Goal: Task Accomplishment & Management: Use online tool/utility

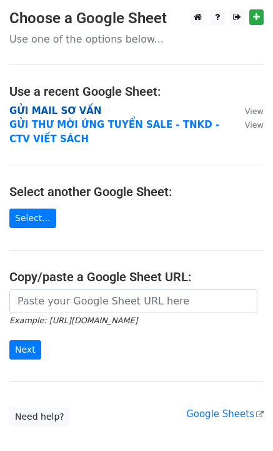
click at [56, 112] on strong "GỬI MAIL SƠ VẤN" at bounding box center [55, 110] width 92 height 11
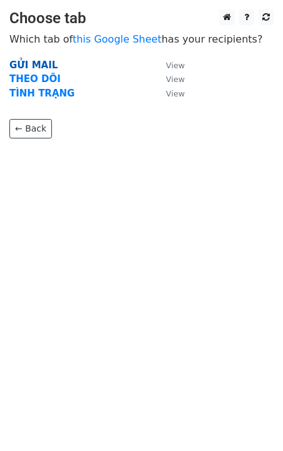
click at [28, 59] on strong "GỬI MAIL" at bounding box center [33, 64] width 48 height 11
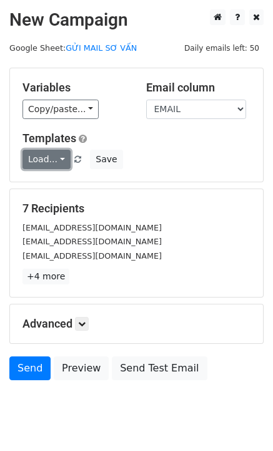
click at [50, 160] on link "Load..." at bounding box center [47, 159] width 48 height 19
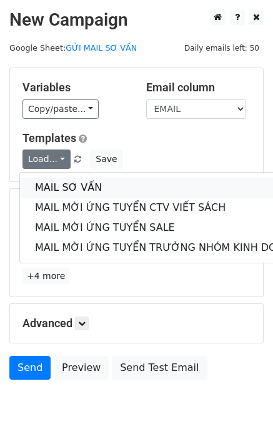
click at [71, 189] on link "MAIL SƠ VẤN" at bounding box center [166, 188] width 293 height 20
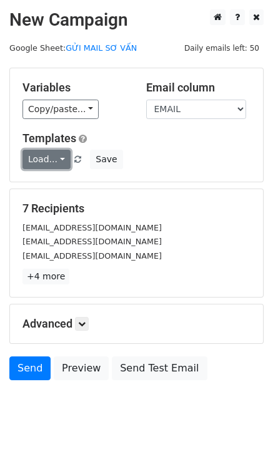
click at [46, 161] on link "Load..." at bounding box center [47, 159] width 48 height 19
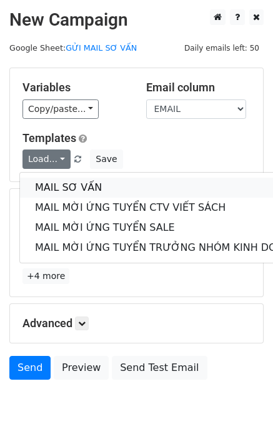
click at [65, 189] on link "MAIL SƠ VẤN" at bounding box center [166, 188] width 293 height 20
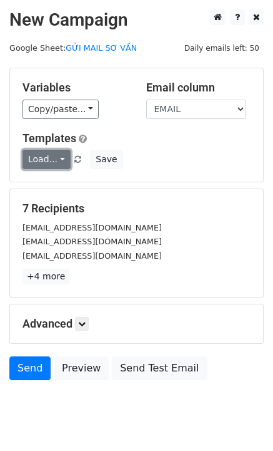
click at [44, 163] on link "Load..." at bounding box center [47, 159] width 48 height 19
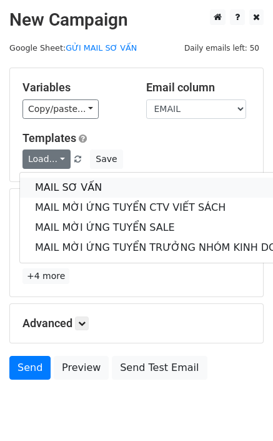
click at [54, 188] on link "MAIL SƠ VẤN" at bounding box center [166, 188] width 293 height 20
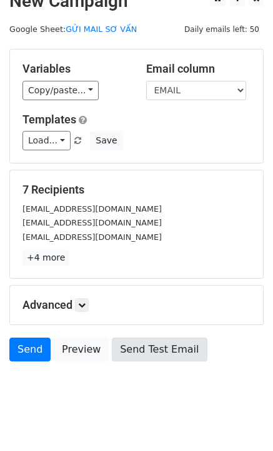
scroll to position [36, 0]
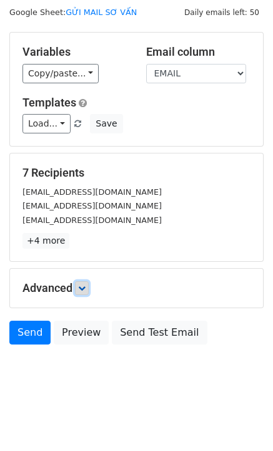
click at [85, 293] on link at bounding box center [82, 288] width 14 height 14
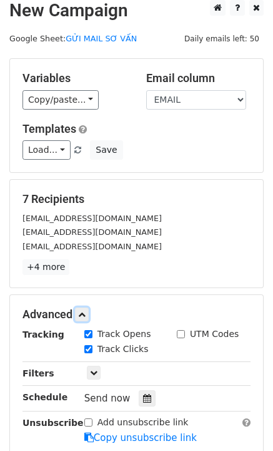
scroll to position [0, 0]
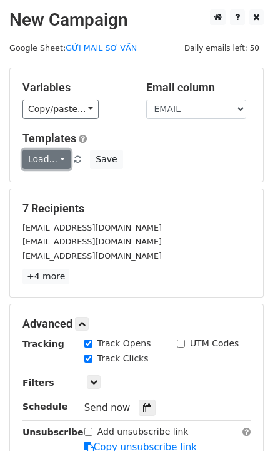
click at [43, 159] on link "Load..." at bounding box center [47, 159] width 48 height 19
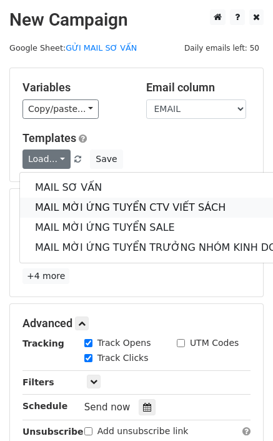
click at [59, 201] on link "MAIL MỜI ỨNG TUYỂN CTV VIẾT SÁCH" at bounding box center [166, 208] width 293 height 20
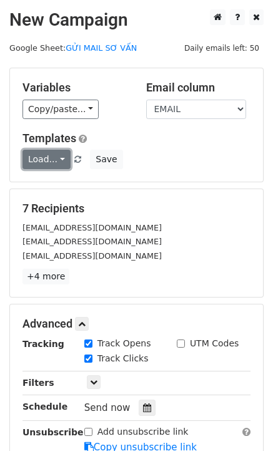
click at [60, 161] on link "Load..." at bounding box center [47, 159] width 48 height 19
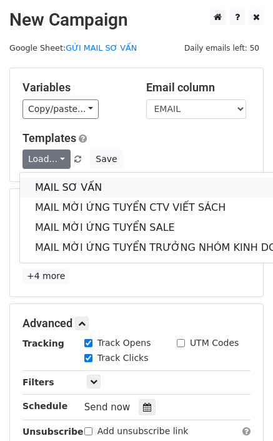
click at [63, 184] on link "MAIL SƠ VẤN" at bounding box center [166, 188] width 293 height 20
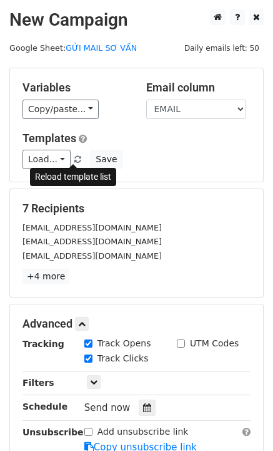
click at [74, 161] on span at bounding box center [77, 160] width 7 height 8
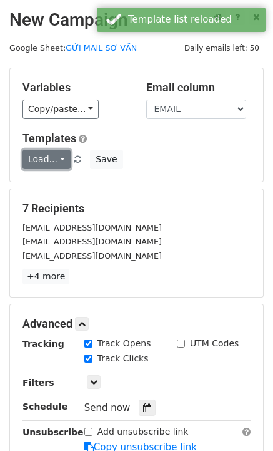
click at [34, 168] on link "Load..." at bounding box center [47, 159] width 48 height 19
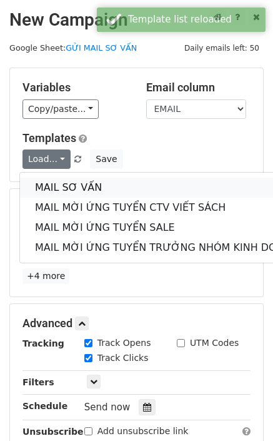
click at [44, 183] on link "MAIL SƠ VẤN" at bounding box center [166, 188] width 293 height 20
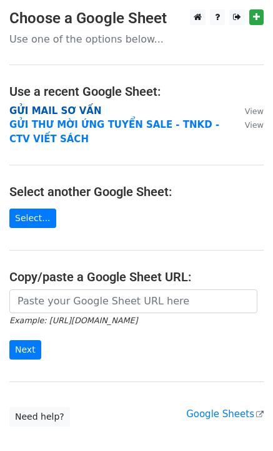
click at [50, 108] on strong "GỬI MAIL SƠ VẤN" at bounding box center [55, 110] width 92 height 11
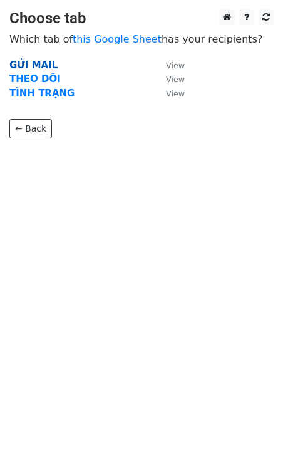
click at [32, 62] on strong "GỬI MAIL" at bounding box center [33, 64] width 48 height 11
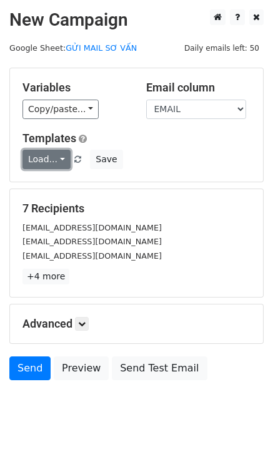
click at [49, 161] on link "Load..." at bounding box center [47, 159] width 48 height 19
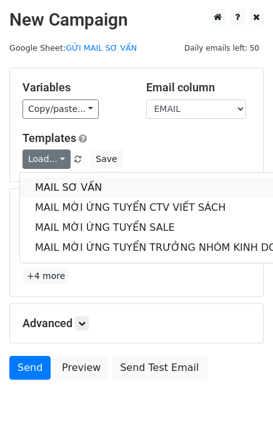
click at [63, 185] on link "MAIL SƠ VẤN" at bounding box center [166, 188] width 293 height 20
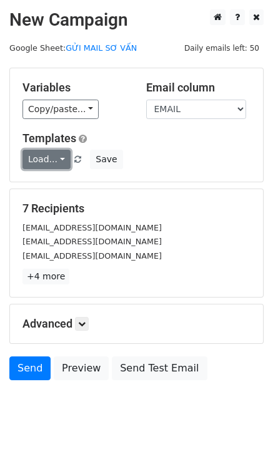
click at [42, 157] on link "Load..." at bounding box center [47, 159] width 48 height 19
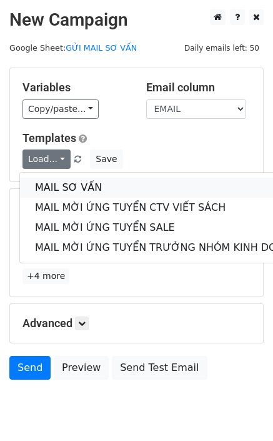
click at [58, 185] on link "MAIL SƠ VẤN" at bounding box center [166, 188] width 293 height 20
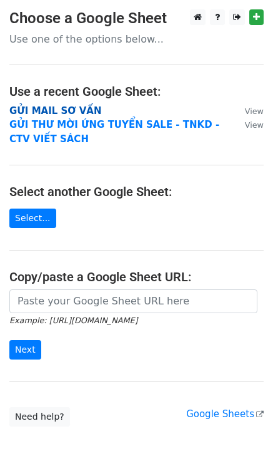
click at [66, 108] on strong "GỬI MAIL SƠ VẤN" at bounding box center [55, 110] width 92 height 11
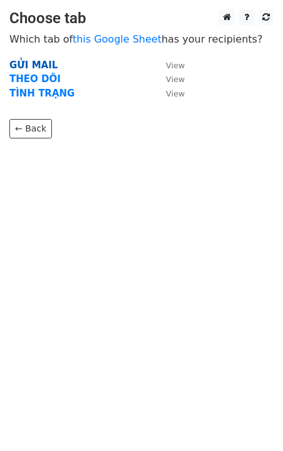
click at [33, 63] on strong "GỬI MAIL" at bounding box center [33, 64] width 48 height 11
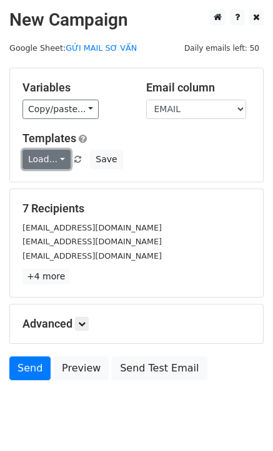
click at [53, 160] on link "Load..." at bounding box center [47, 159] width 48 height 19
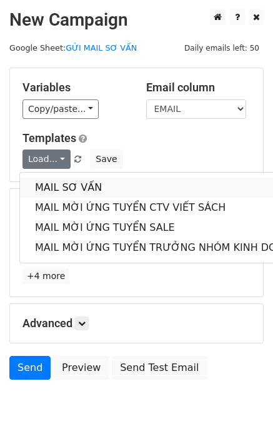
click at [60, 183] on link "MAIL SƠ VẤN" at bounding box center [166, 188] width 293 height 20
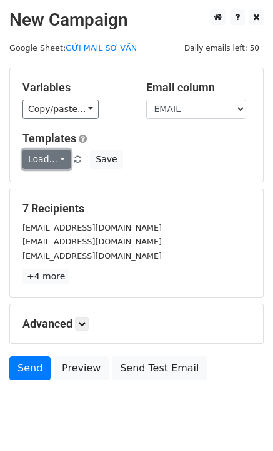
click at [60, 155] on link "Load..." at bounding box center [47, 159] width 48 height 19
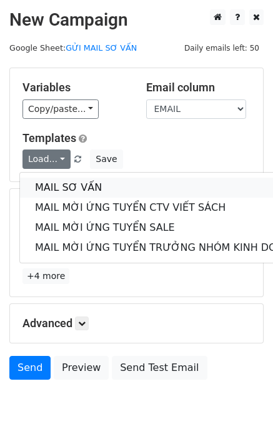
click at [64, 186] on link "MAIL SƠ VẤN" at bounding box center [166, 188] width 293 height 20
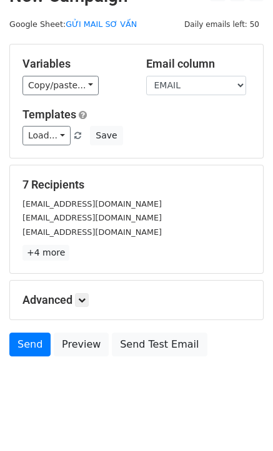
scroll to position [36, 0]
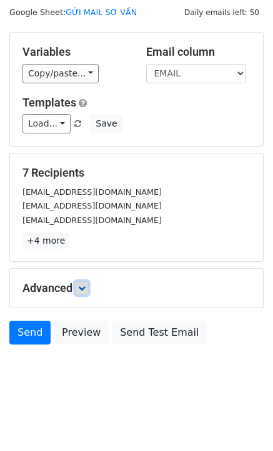
click at [80, 287] on link at bounding box center [82, 288] width 14 height 14
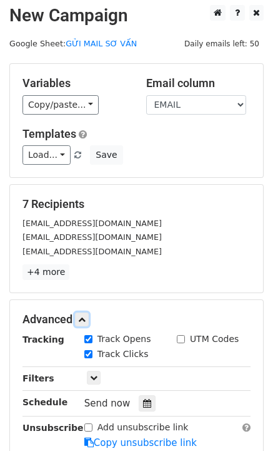
scroll to position [0, 0]
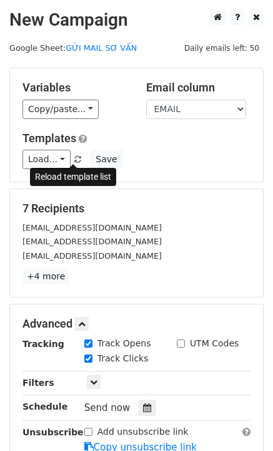
click at [74, 161] on span at bounding box center [77, 160] width 7 height 8
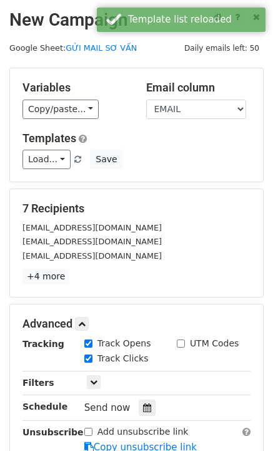
click at [16, 158] on div "Load... MAIL SƠ VẤN MAIL MỜI ỨNG TUYỂN CTV VIẾT SÁCH MAIL MỜI ỨNG TUYỂN SALE MA…" at bounding box center [136, 159] width 247 height 19
click at [43, 158] on link "Load..." at bounding box center [47, 159] width 48 height 19
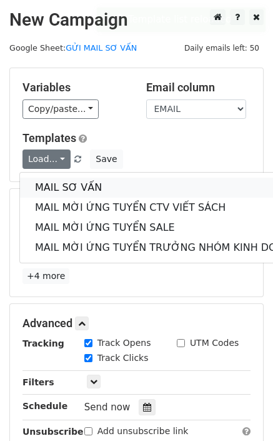
click at [54, 186] on link "MAIL SƠ VẤN" at bounding box center [166, 188] width 293 height 20
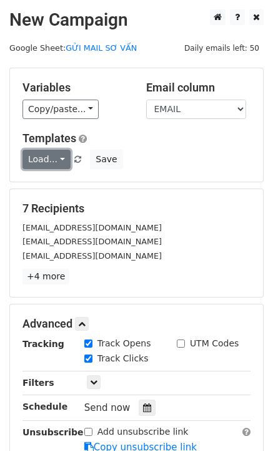
click at [53, 156] on link "Load..." at bounding box center [47, 159] width 48 height 19
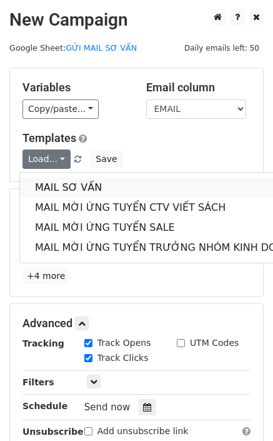
click at [70, 188] on link "MAIL SƠ VẤN" at bounding box center [166, 188] width 293 height 20
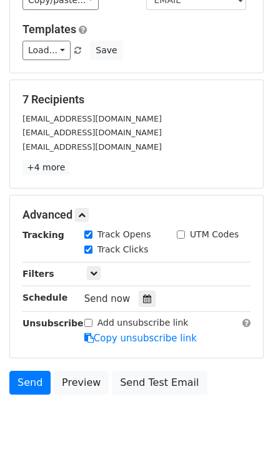
scroll to position [158, 0]
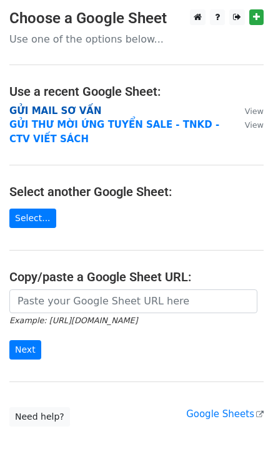
click at [68, 107] on strong "GỬI MAIL SƠ VẤN" at bounding box center [55, 110] width 92 height 11
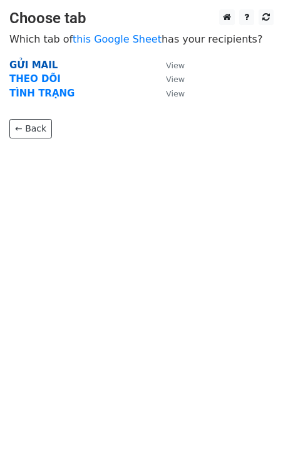
click at [46, 64] on strong "GỬI MAIL" at bounding box center [33, 64] width 48 height 11
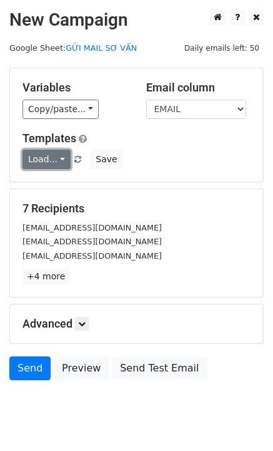
click at [55, 161] on link "Load..." at bounding box center [47, 159] width 48 height 19
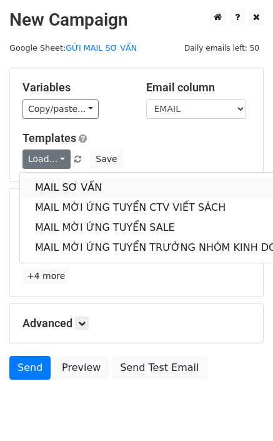
click at [55, 186] on link "MAIL SƠ VẤN" at bounding box center [166, 188] width 293 height 20
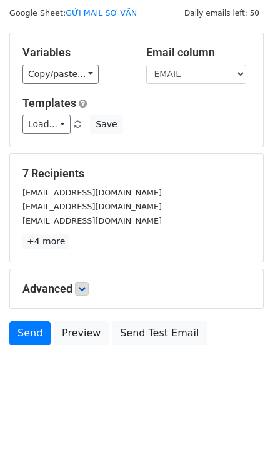
scroll to position [36, 0]
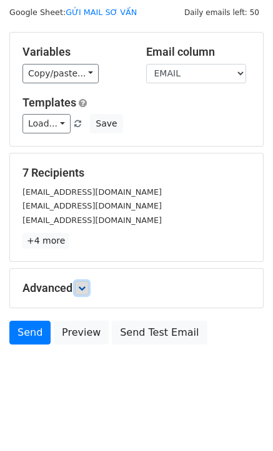
click at [81, 283] on link at bounding box center [82, 288] width 14 height 14
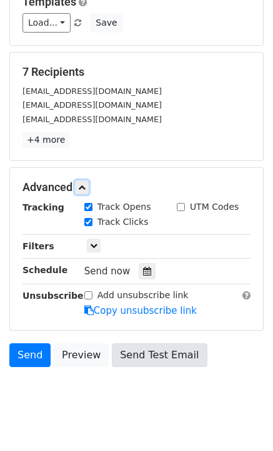
scroll to position [158, 0]
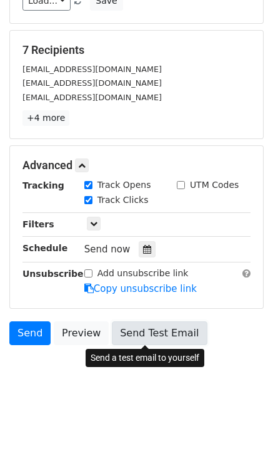
click at [146, 329] on link "Send Test Email" at bounding box center [159, 333] width 95 height 24
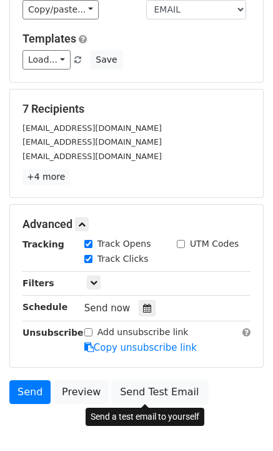
scroll to position [0, 0]
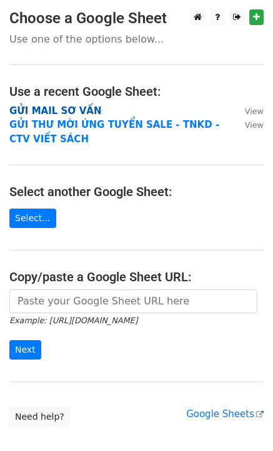
click at [60, 113] on strong "GỬI MAIL SƠ VẤN" at bounding box center [55, 110] width 92 height 11
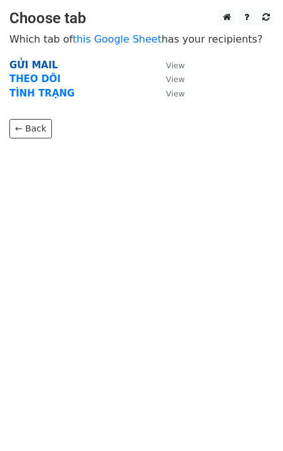
click at [39, 64] on strong "GỬI MAIL" at bounding box center [33, 64] width 48 height 11
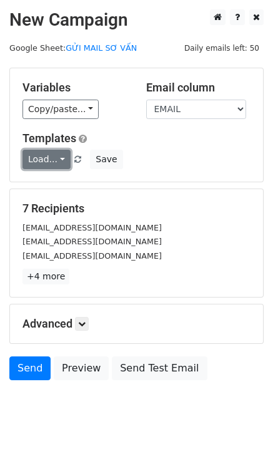
click at [43, 161] on link "Load..." at bounding box center [47, 159] width 48 height 19
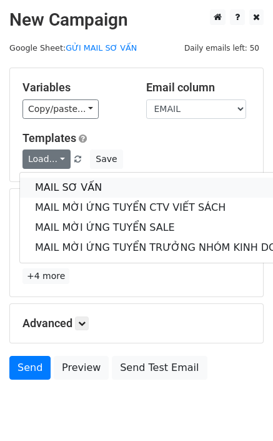
click at [61, 183] on link "MAIL SƠ VẤN" at bounding box center [166, 188] width 293 height 20
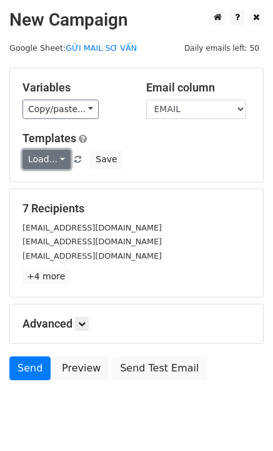
click at [43, 154] on link "Load..." at bounding box center [47, 159] width 48 height 19
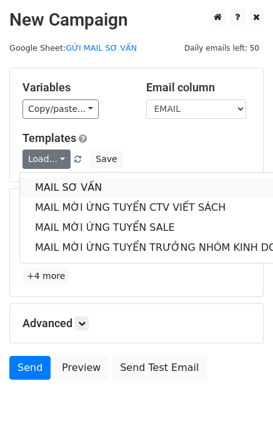
click at [51, 188] on link "MAIL SƠ VẤN" at bounding box center [166, 188] width 293 height 20
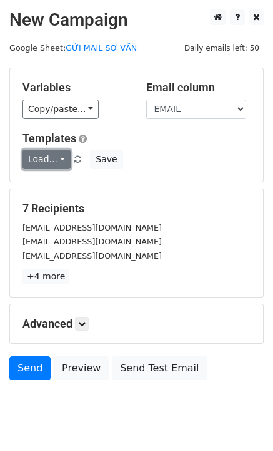
click at [39, 159] on link "Load..." at bounding box center [47, 159] width 48 height 19
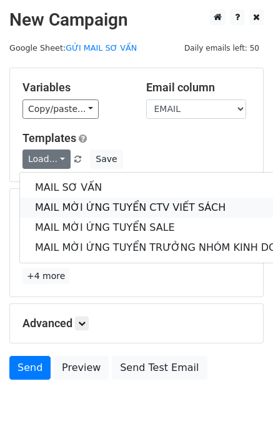
click at [66, 211] on link "MAIL MỜI ỨNG TUYỂN CTV VIẾT SÁCH" at bounding box center [166, 208] width 293 height 20
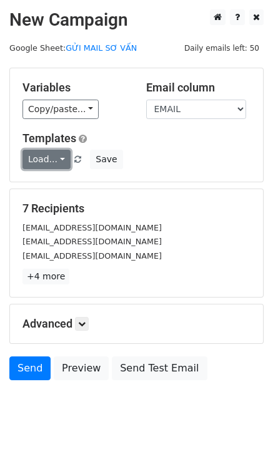
click at [47, 160] on link "Load..." at bounding box center [47, 159] width 48 height 19
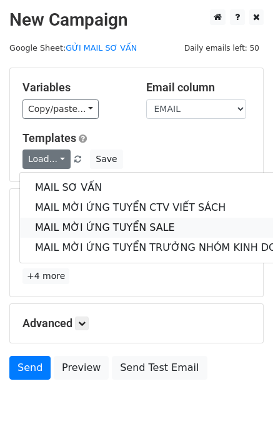
click at [65, 223] on link "MAIL MỜI ỨNG TUYỂN SALE" at bounding box center [166, 228] width 293 height 20
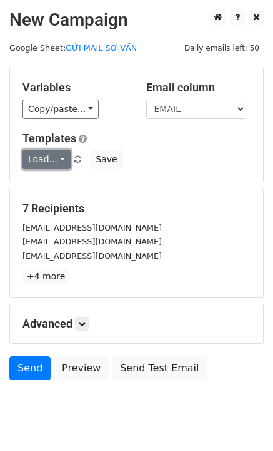
click at [44, 155] on link "Load..." at bounding box center [47, 159] width 48 height 19
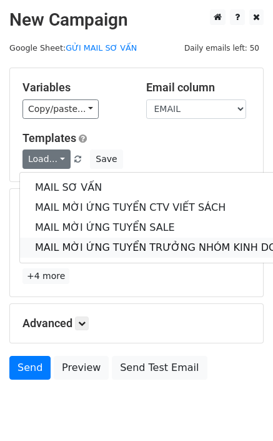
click at [74, 238] on link "MAIL MỜI ỨNG TUYỂN TRƯỞNG NHÓM KINH DOANH" at bounding box center [166, 248] width 293 height 20
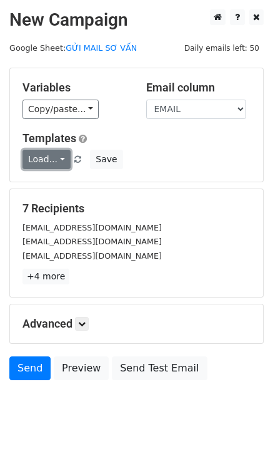
click at [56, 156] on link "Load..." at bounding box center [47, 159] width 48 height 19
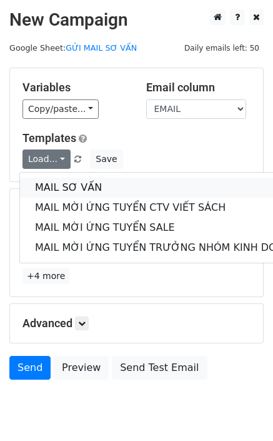
click at [59, 184] on link "MAIL SƠ VẤN" at bounding box center [166, 188] width 293 height 20
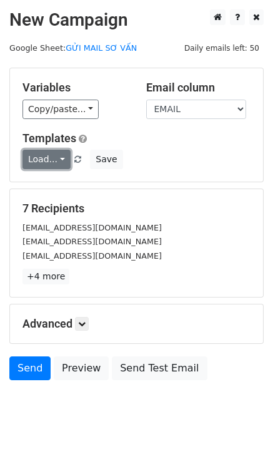
click at [44, 155] on link "Load..." at bounding box center [47, 159] width 48 height 19
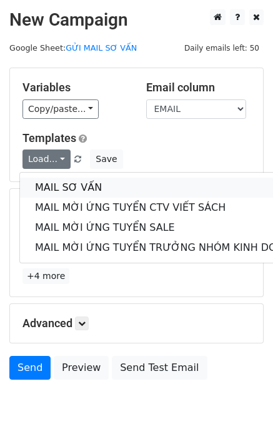
click at [51, 188] on link "MAIL SƠ VẤN" at bounding box center [166, 188] width 293 height 20
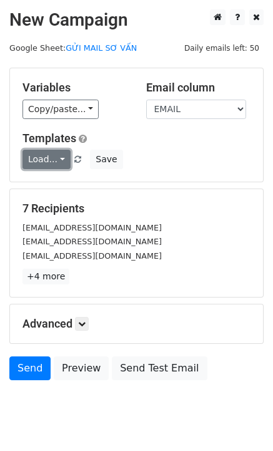
click at [44, 158] on link "Load..." at bounding box center [47, 159] width 48 height 19
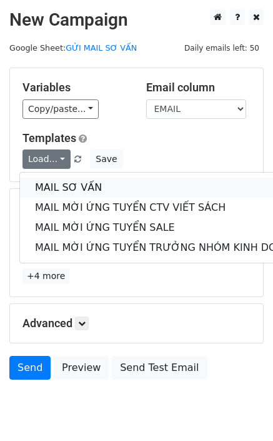
click at [76, 193] on link "MAIL SƠ VẤN" at bounding box center [166, 188] width 293 height 20
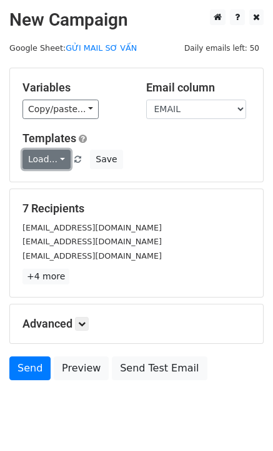
click at [41, 166] on link "Load..." at bounding box center [47, 159] width 48 height 19
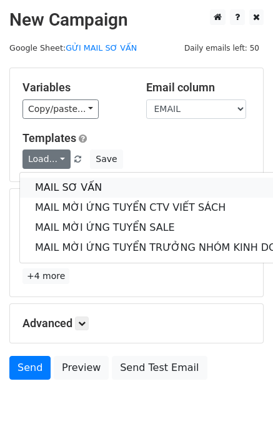
click at [60, 186] on link "MAIL SƠ VẤN" at bounding box center [166, 188] width 293 height 20
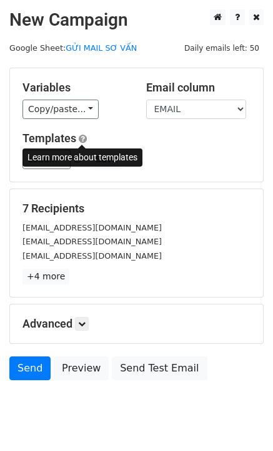
click at [79, 137] on span at bounding box center [83, 138] width 8 height 9
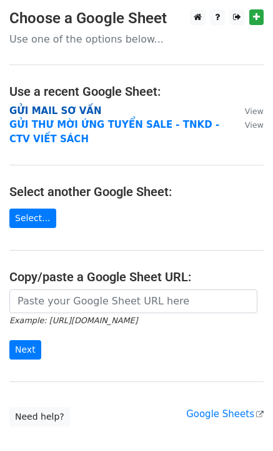
click at [52, 114] on strong "GỬI MAIL SƠ VẤN" at bounding box center [55, 110] width 92 height 11
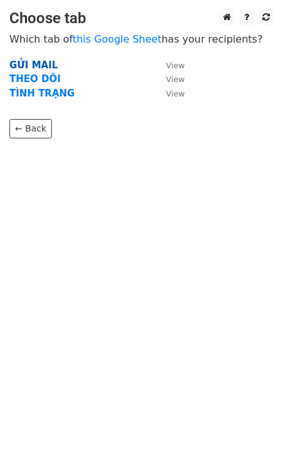
click at [33, 61] on strong "GỬI MAIL" at bounding box center [33, 64] width 48 height 11
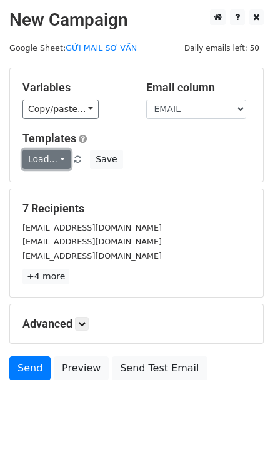
click at [41, 157] on link "Load..." at bounding box center [47, 159] width 48 height 19
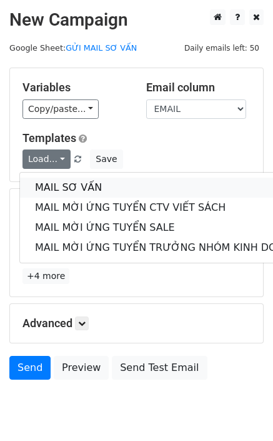
click at [51, 182] on link "MAIL SƠ VẤN" at bounding box center [166, 188] width 293 height 20
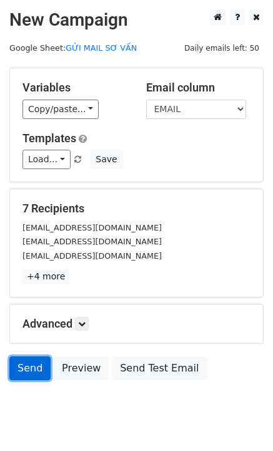
click at [24, 367] on link "Send" at bounding box center [29, 368] width 41 height 24
